Goal: Transaction & Acquisition: Book appointment/travel/reservation

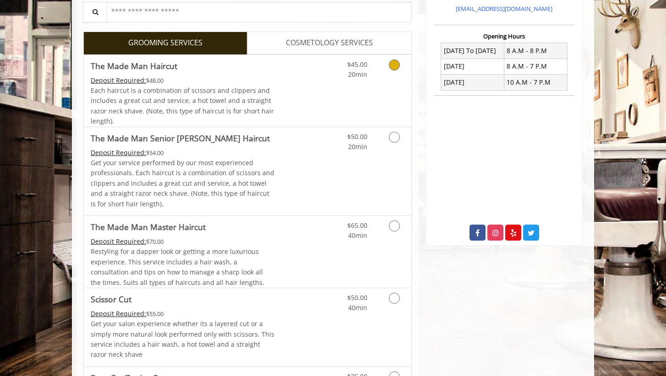
scroll to position [371, 0]
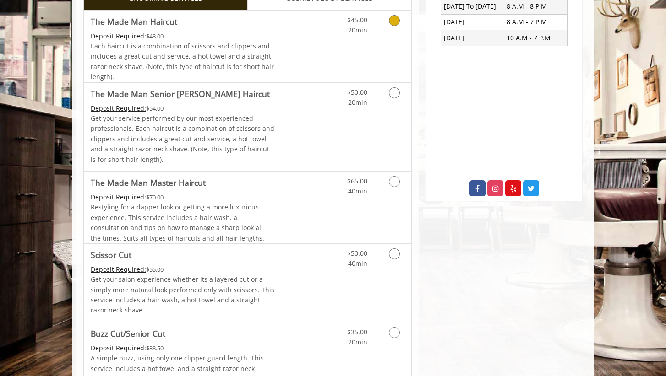
click at [395, 25] on link "Grooming services" at bounding box center [392, 23] width 23 height 25
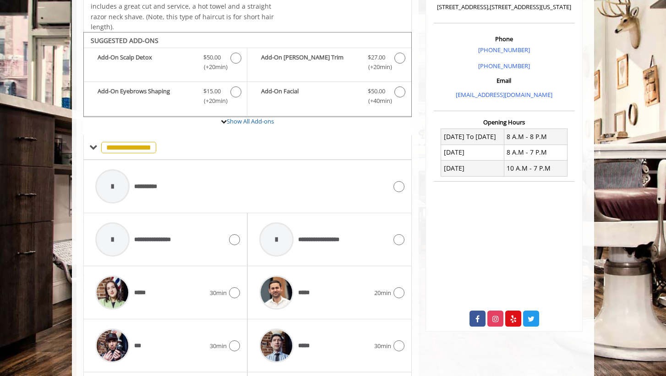
scroll to position [270, 0]
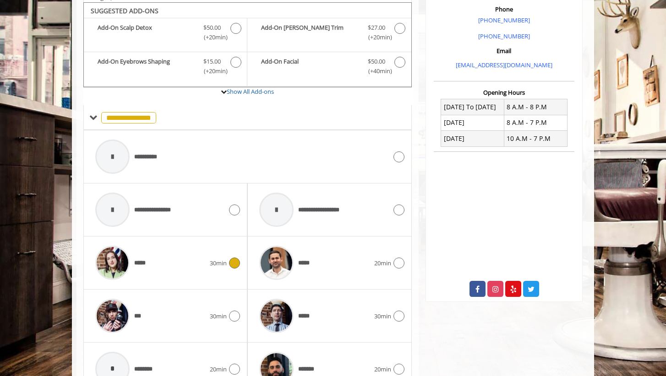
click at [144, 259] on span "*****" at bounding box center [142, 263] width 17 height 9
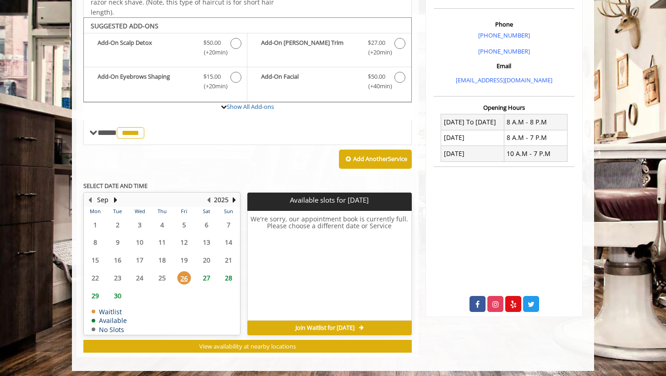
scroll to position [255, 0]
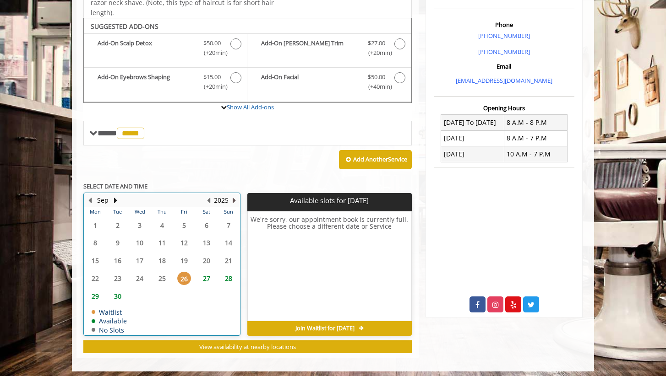
click at [232, 195] on button "Next Year" at bounding box center [233, 200] width 7 height 10
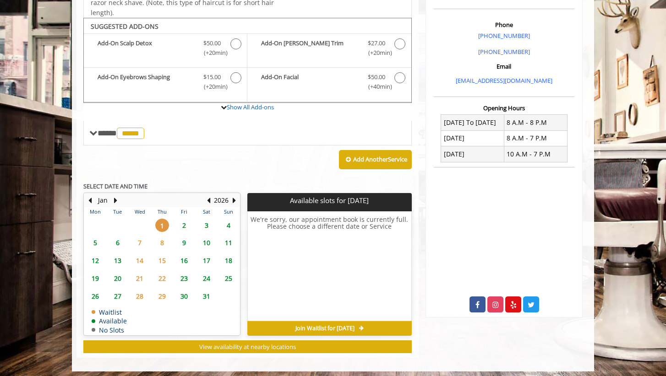
click at [184, 221] on span "2" at bounding box center [184, 225] width 14 height 13
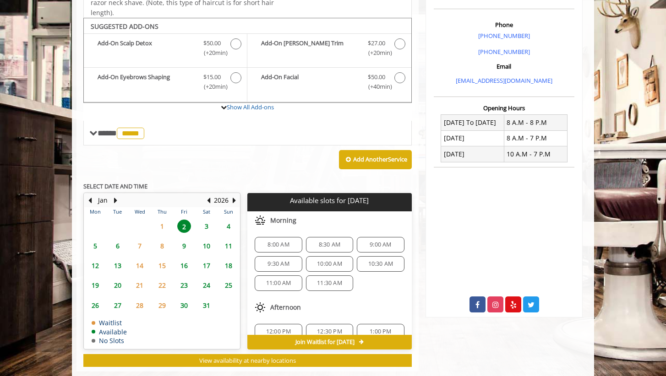
scroll to position [268, 0]
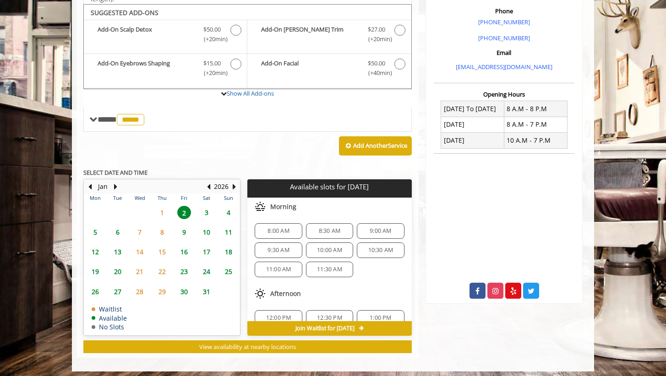
click at [163, 206] on span "1" at bounding box center [162, 212] width 14 height 13
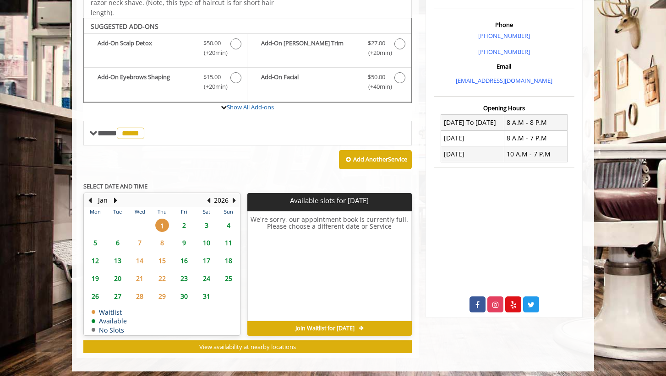
click at [184, 222] on span "2" at bounding box center [184, 225] width 14 height 13
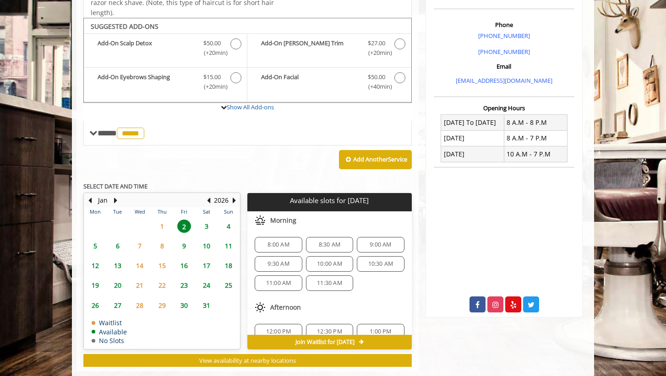
scroll to position [268, 0]
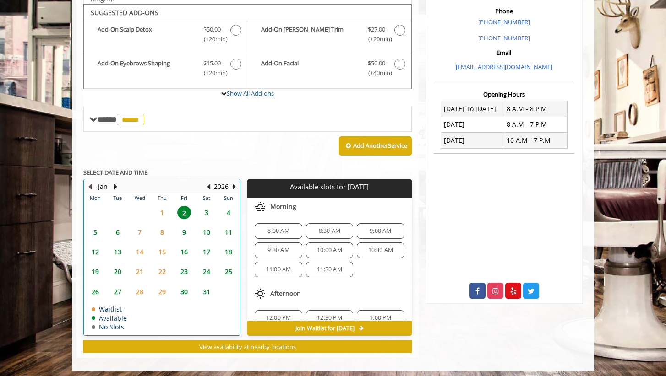
click at [89, 182] on button "Previous Month" at bounding box center [89, 187] width 7 height 10
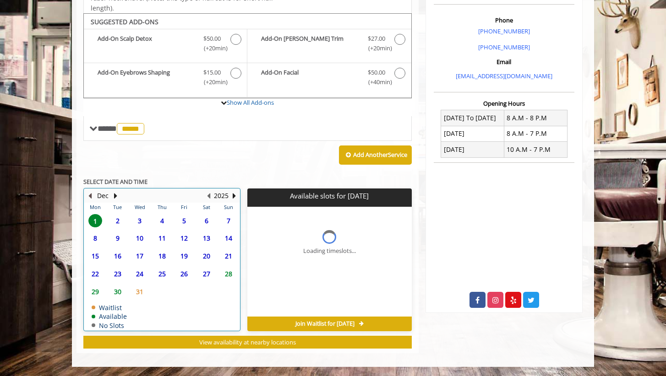
scroll to position [255, 0]
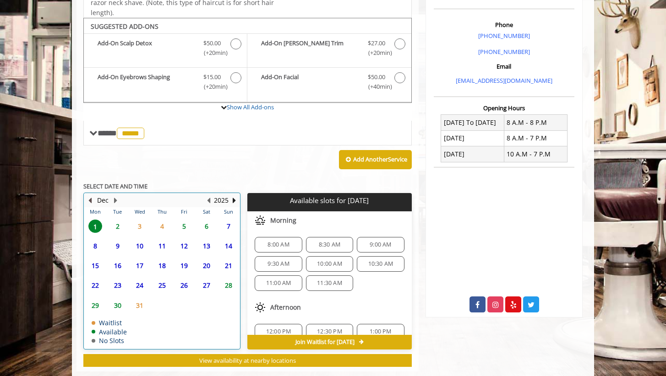
click at [87, 197] on button "Previous Month" at bounding box center [89, 200] width 7 height 10
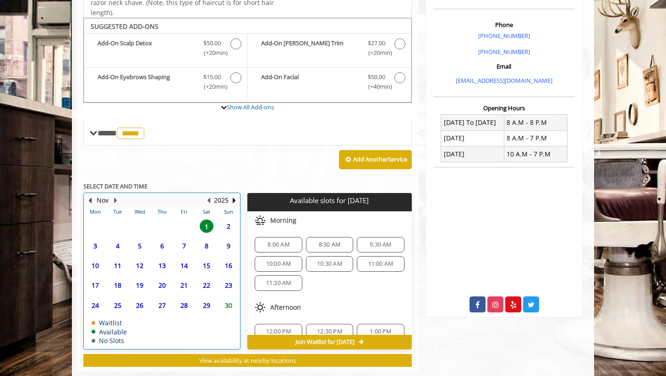
click at [87, 197] on button "Previous Month" at bounding box center [89, 200] width 7 height 10
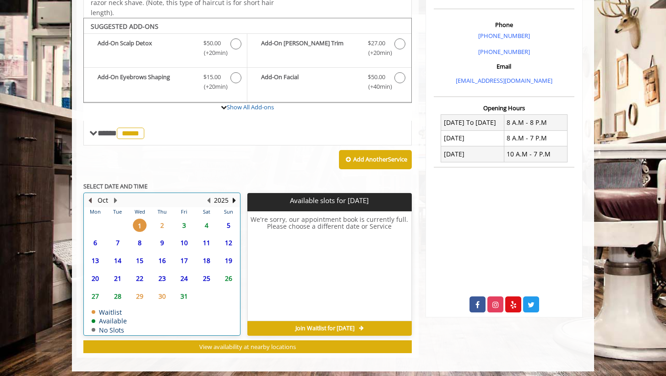
click at [87, 197] on button "Previous Month" at bounding box center [89, 200] width 7 height 10
click at [115, 195] on button "Next Month" at bounding box center [115, 200] width 7 height 10
click at [162, 222] on span "2" at bounding box center [162, 225] width 14 height 13
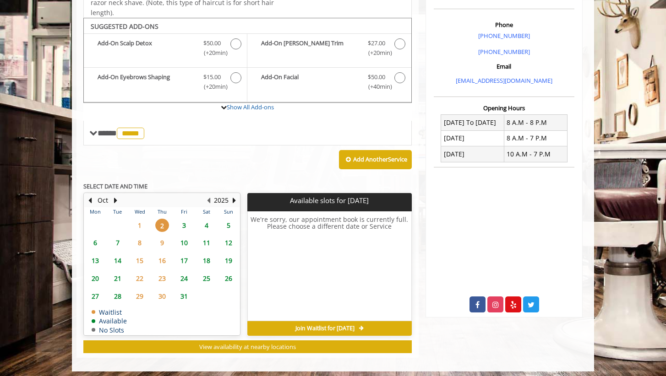
click at [184, 223] on span "3" at bounding box center [184, 225] width 14 height 13
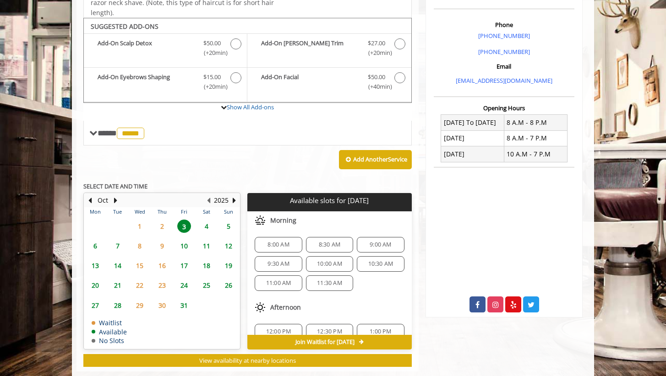
scroll to position [268, 0]
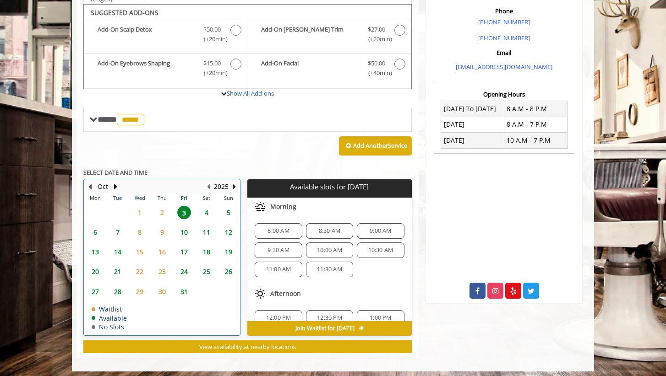
click at [90, 182] on button "Previous Month" at bounding box center [89, 187] width 7 height 10
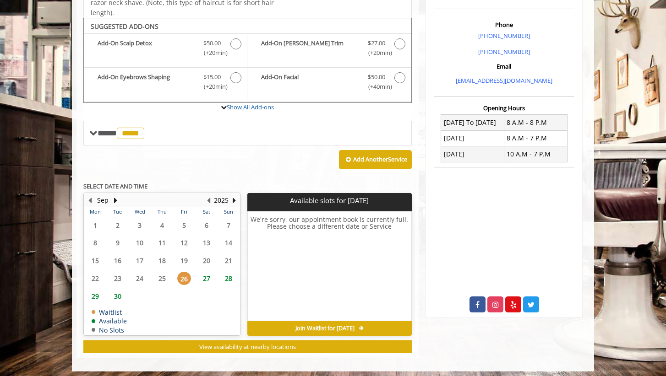
click at [206, 274] on span "27" at bounding box center [207, 278] width 14 height 13
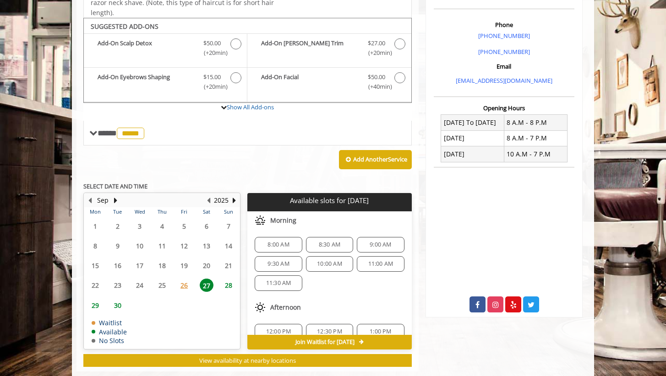
scroll to position [268, 0]
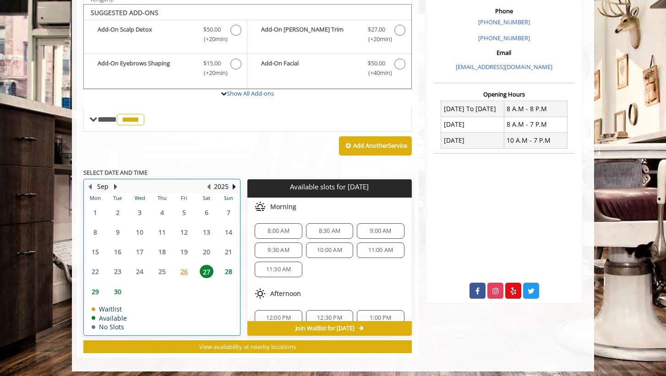
click at [113, 182] on button "Next Month" at bounding box center [115, 187] width 7 height 10
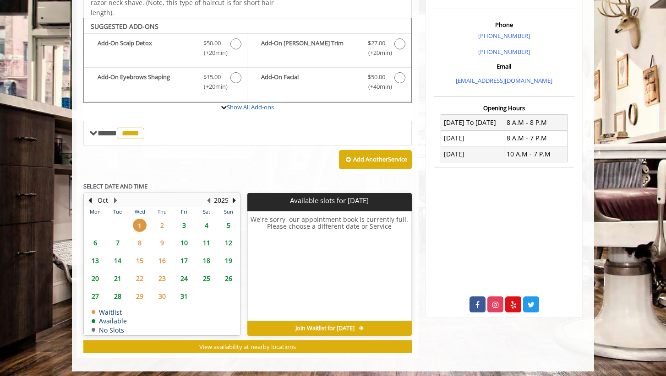
click at [183, 221] on span "3" at bounding box center [184, 225] width 14 height 13
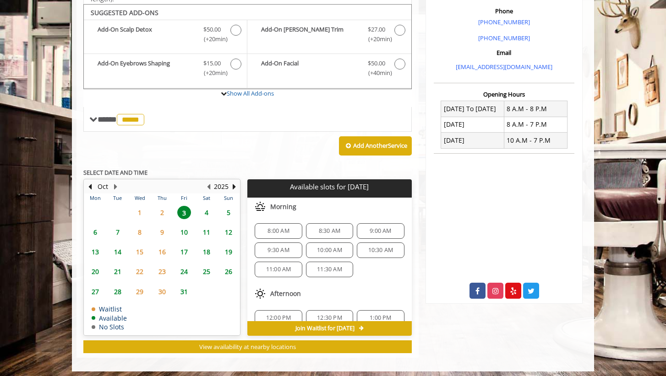
scroll to position [0, 0]
click at [271, 247] on span "9:30 AM" at bounding box center [278, 250] width 22 height 7
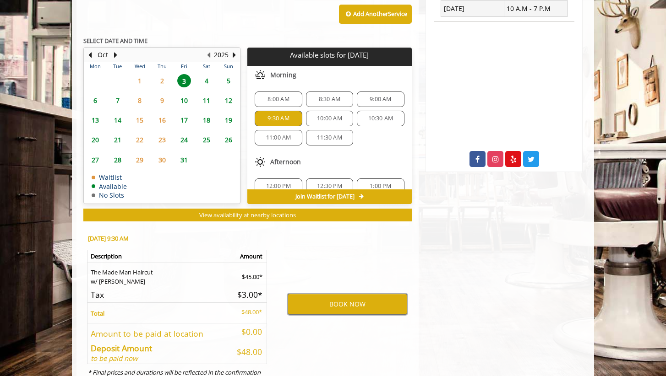
scroll to position [400, 0]
click at [183, 94] on span "10" at bounding box center [184, 100] width 14 height 13
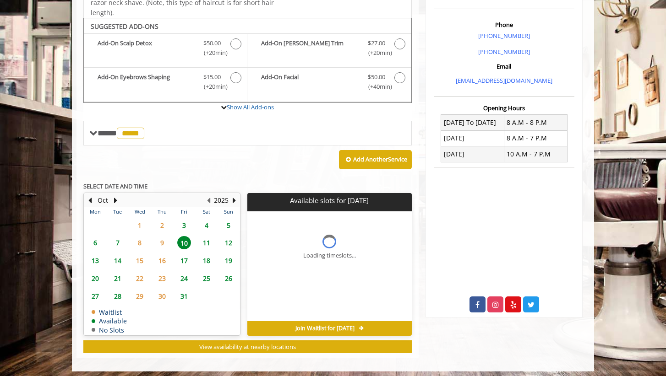
scroll to position [268, 0]
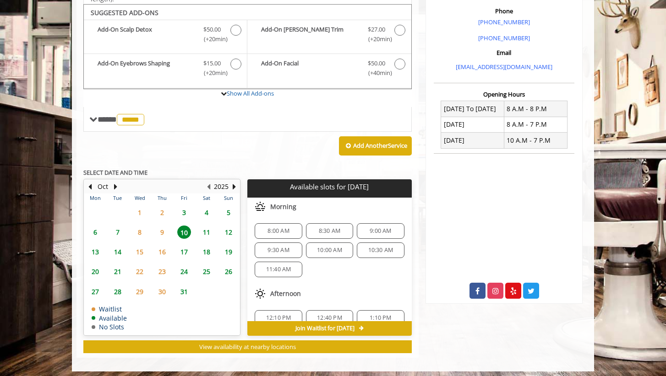
click at [180, 208] on span "3" at bounding box center [184, 212] width 14 height 13
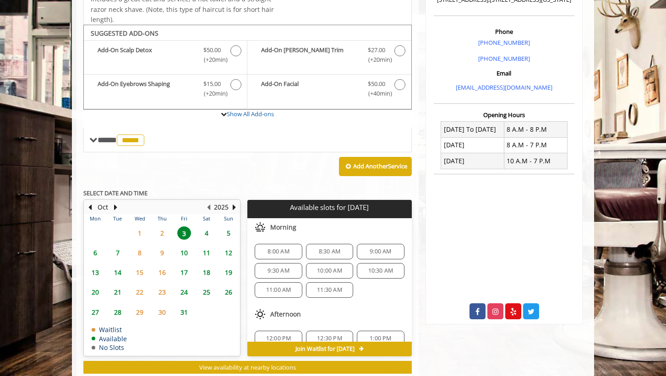
scroll to position [246, 0]
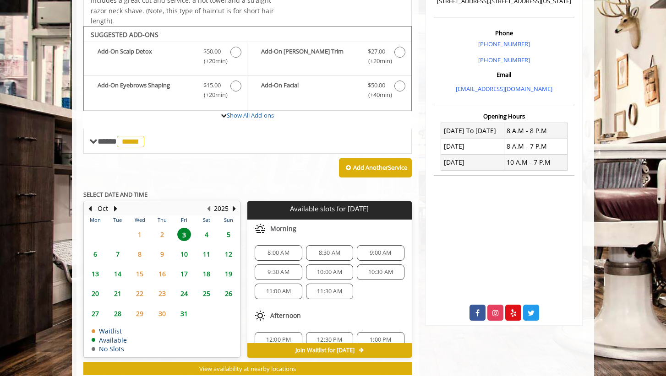
click at [278, 269] on span "9:30 AM" at bounding box center [278, 272] width 22 height 7
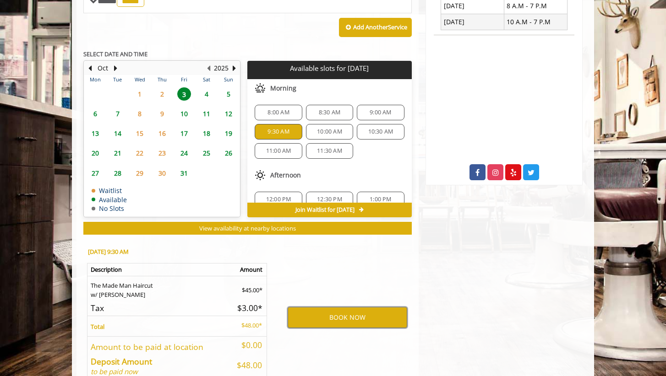
scroll to position [386, 0]
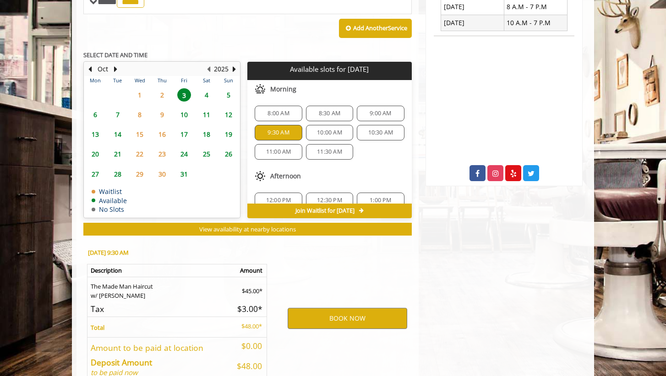
click at [376, 111] on span "9:00 AM" at bounding box center [380, 113] width 22 height 7
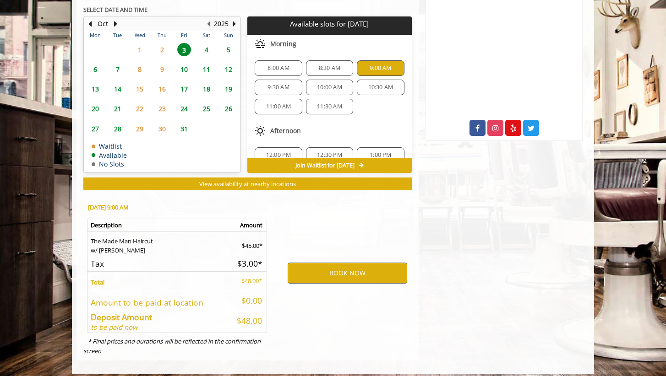
click at [338, 66] on span "8:30 AM" at bounding box center [329, 68] width 39 height 7
click at [277, 65] on span "8:00 AM" at bounding box center [278, 68] width 22 height 7
click at [274, 84] on span "9:30 AM" at bounding box center [278, 87] width 22 height 7
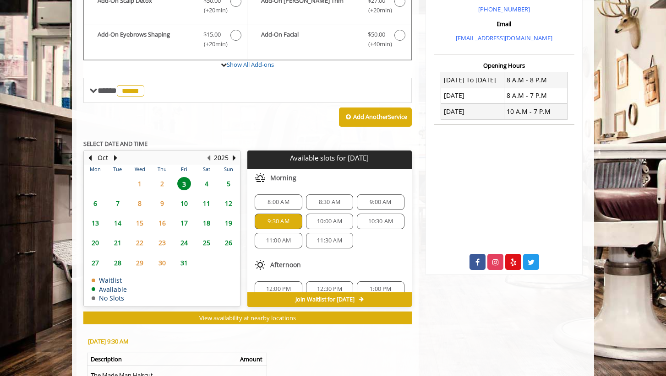
scroll to position [333, 0]
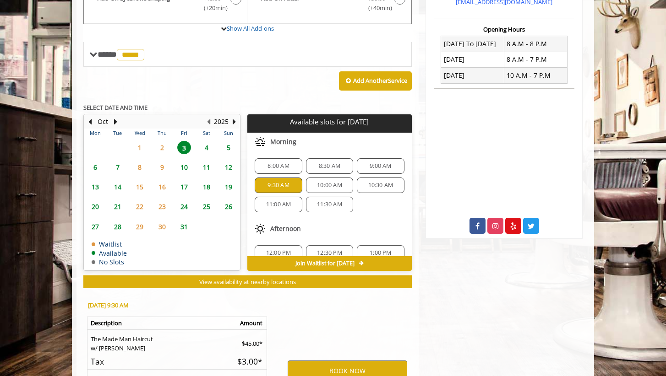
click at [183, 164] on span "10" at bounding box center [184, 167] width 14 height 13
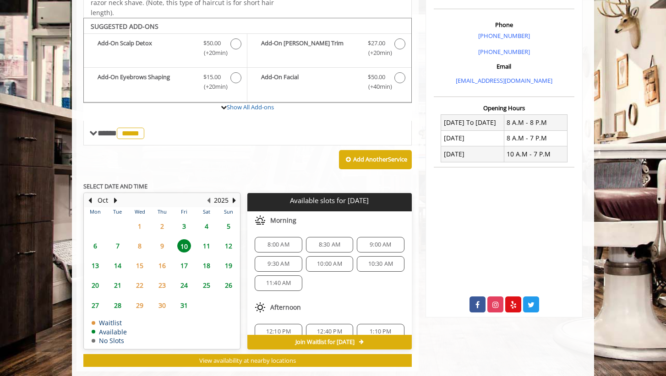
scroll to position [268, 0]
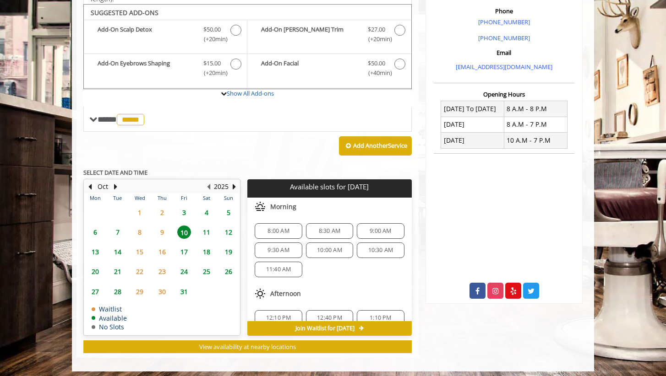
click at [184, 208] on span "3" at bounding box center [184, 212] width 14 height 13
click at [281, 247] on span "9:30 AM" at bounding box center [278, 250] width 22 height 7
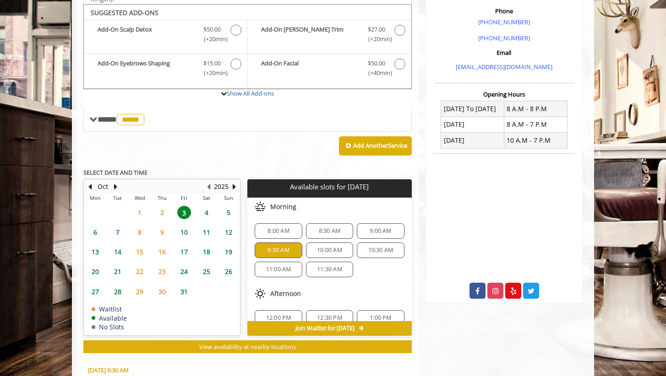
scroll to position [431, 0]
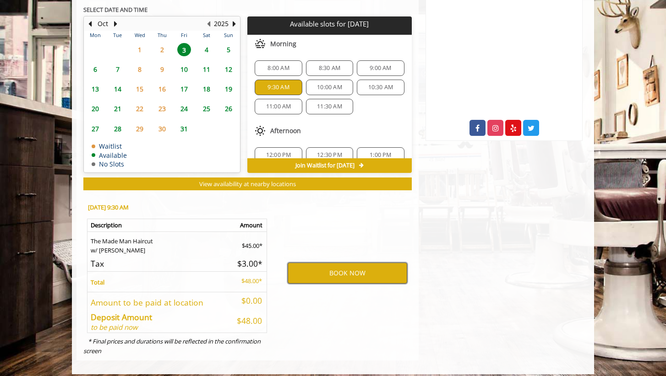
click at [331, 269] on button "BOOK NOW" at bounding box center [346, 273] width 119 height 21
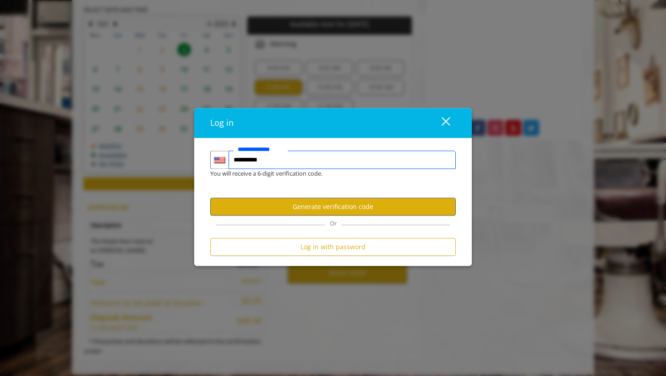
type input "**********"
click at [362, 210] on button "Generate verification code" at bounding box center [332, 207] width 245 height 18
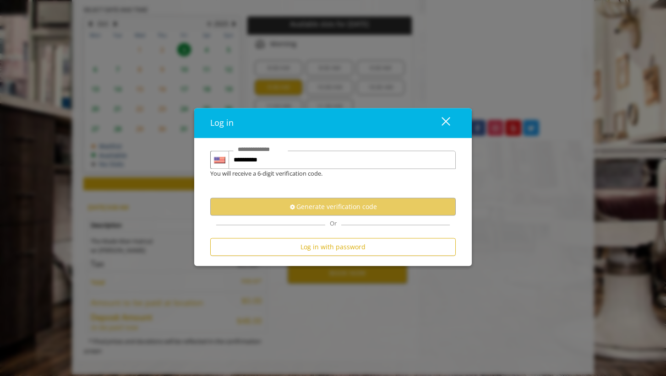
scroll to position [0, 0]
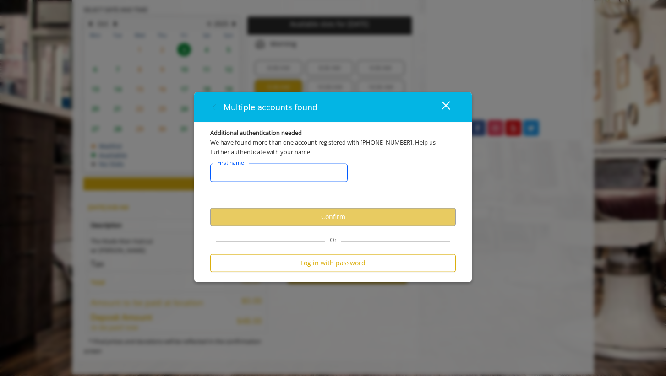
click at [278, 171] on input "FirstNameText" at bounding box center [278, 172] width 137 height 18
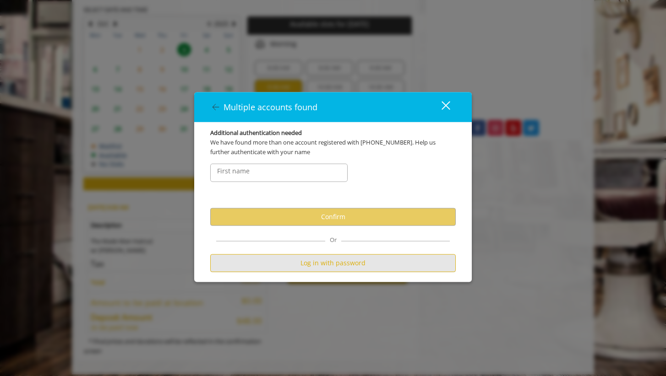
click at [383, 262] on button "Log in with password" at bounding box center [332, 263] width 245 height 18
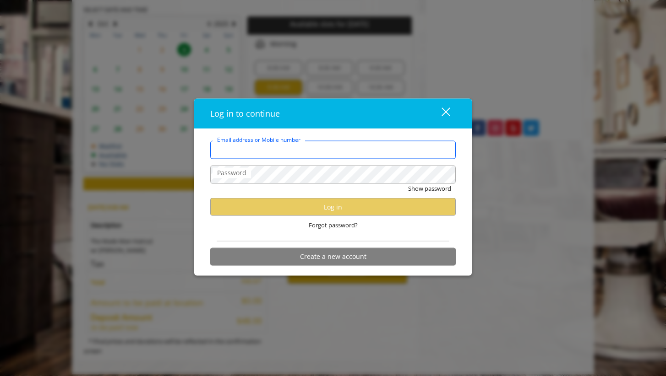
type input "**********"
click at [366, 156] on input "**********" at bounding box center [332, 150] width 245 height 18
click at [445, 113] on div "close dialog" at bounding box center [445, 112] width 9 height 9
